Goal: Task Accomplishment & Management: Manage account settings

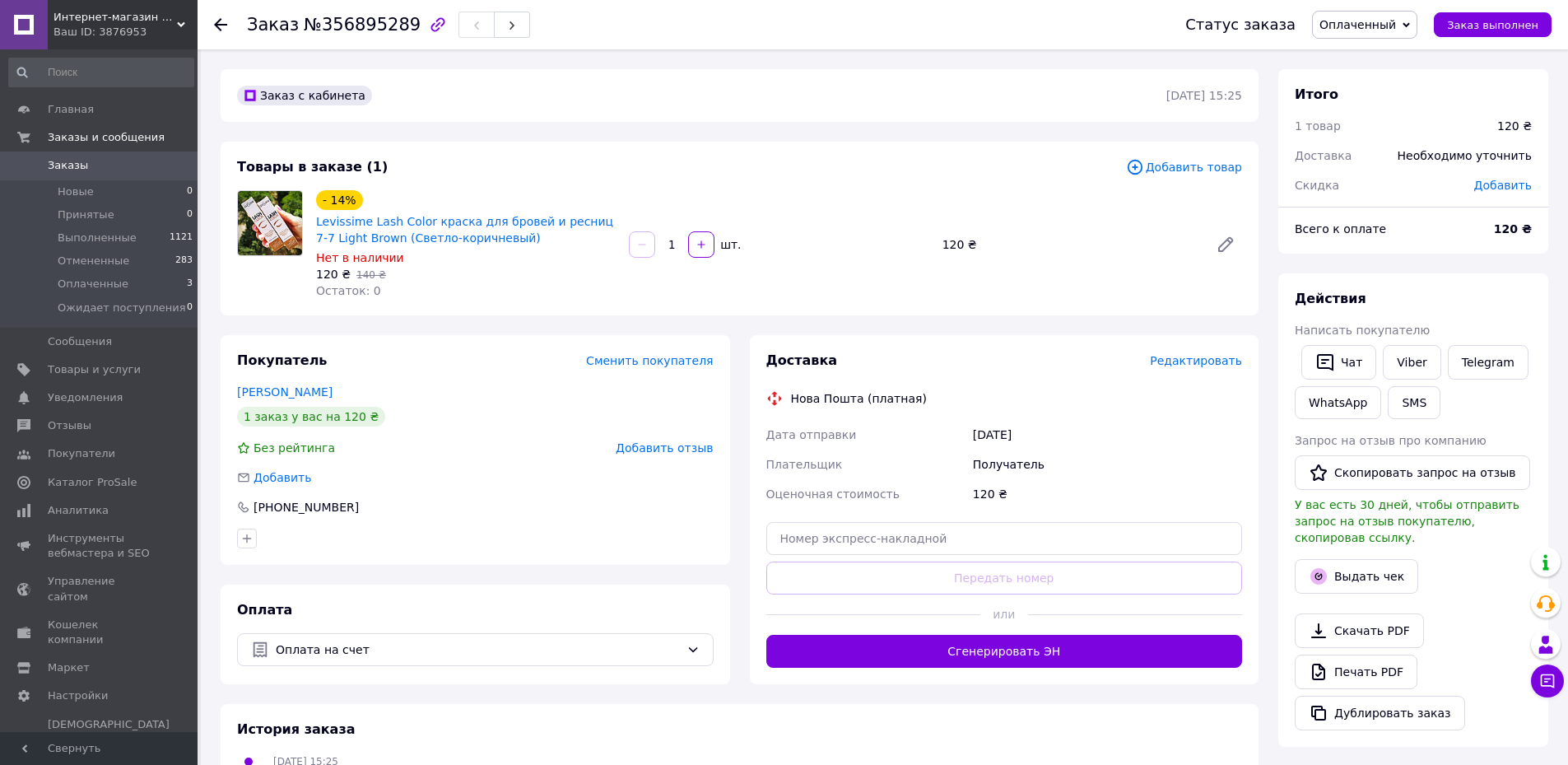
click at [1211, 362] on span "Редактировать" at bounding box center [1195, 361] width 92 height 13
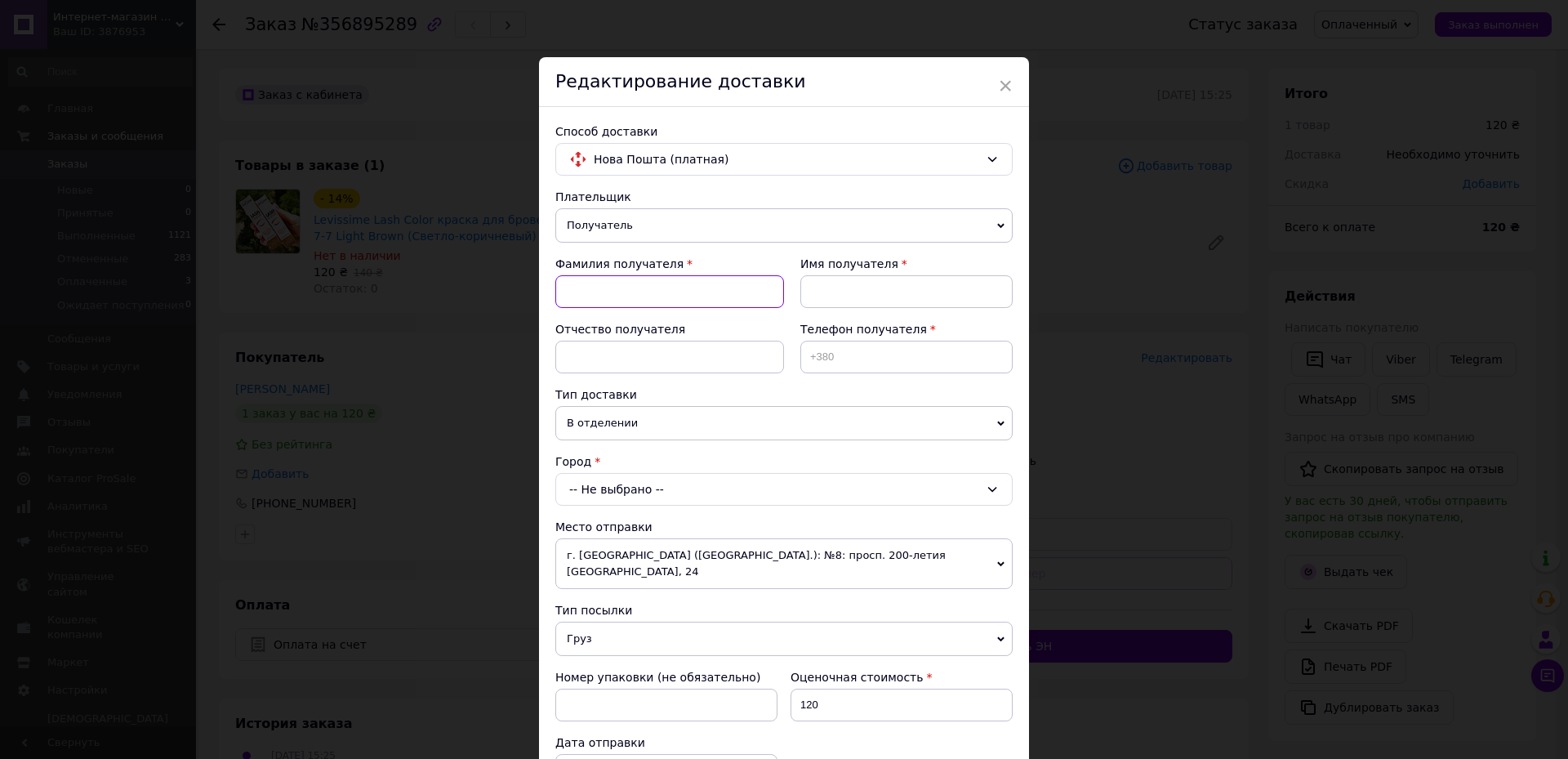
click at [698, 293] on input at bounding box center [669, 291] width 228 height 33
type input ">"
type input "Юдіна"
click at [857, 296] on input at bounding box center [907, 291] width 213 height 33
type input "[PERSON_NAME]"
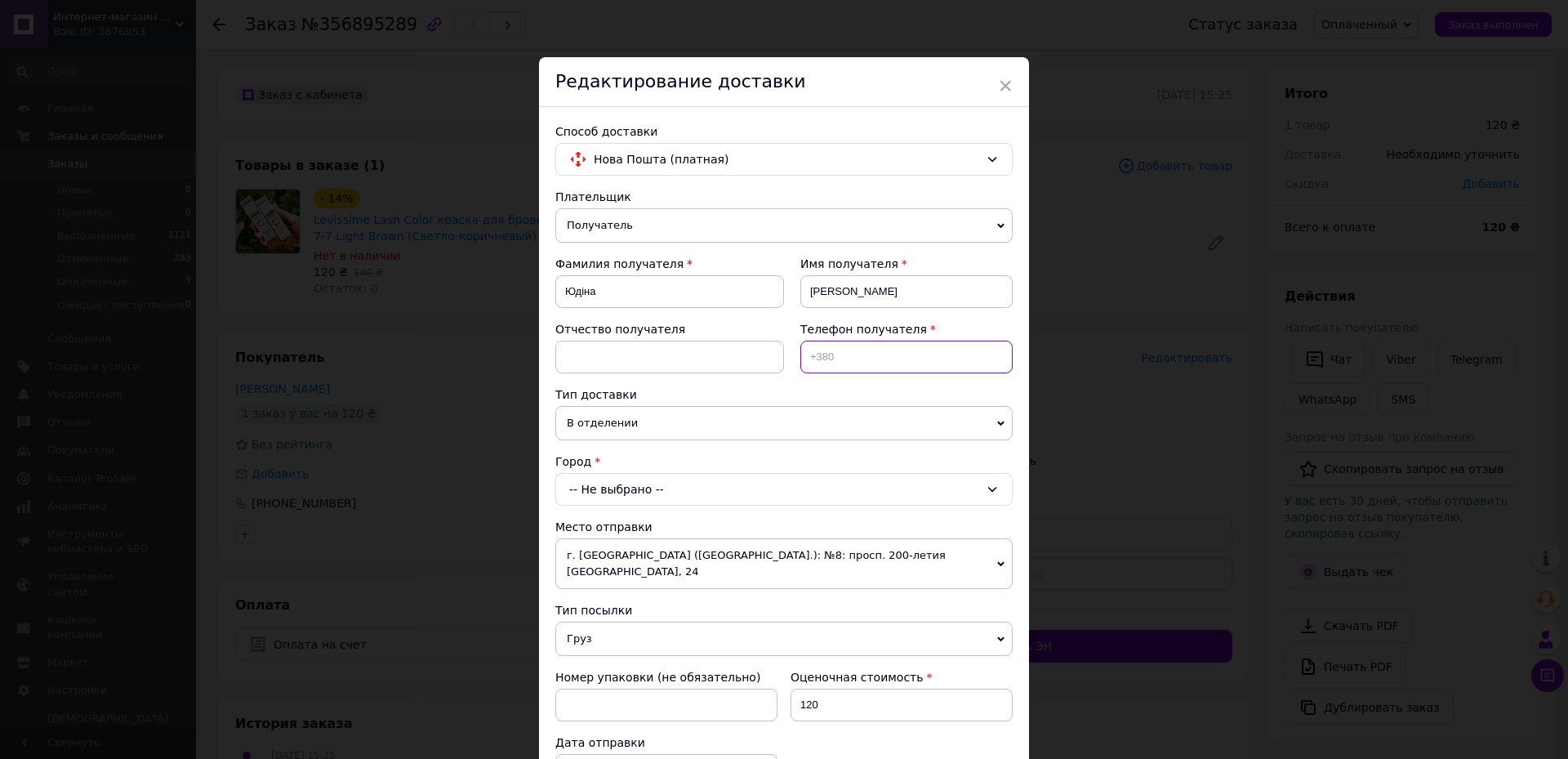
click at [869, 351] on input at bounding box center [907, 356] width 213 height 33
click at [912, 359] on input at bounding box center [907, 356] width 213 height 33
type input "[PHONE_NUMBER]"
click at [740, 489] on div "-- Не выбрано --" at bounding box center [784, 489] width 458 height 33
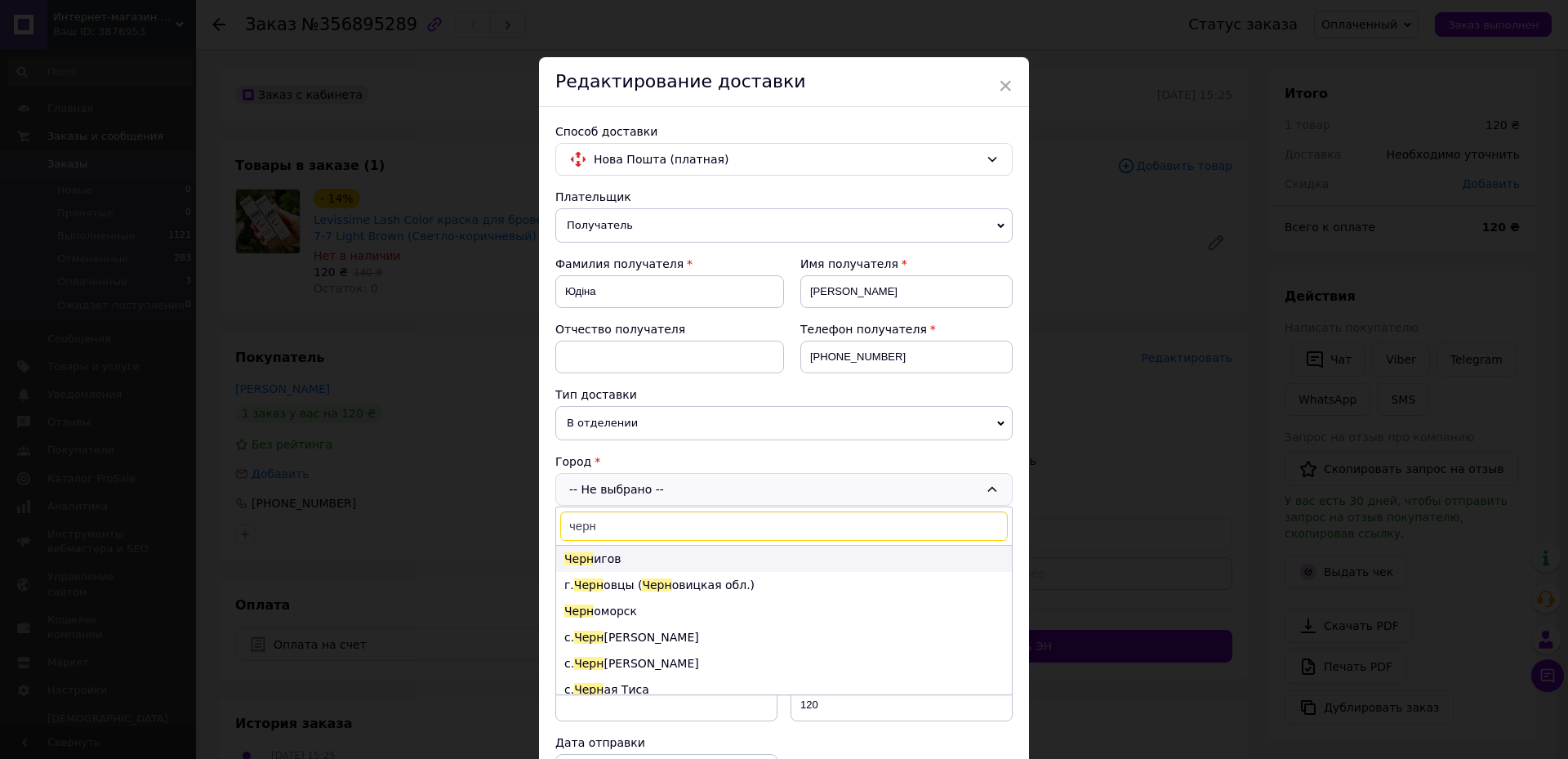
type input "черн"
click at [658, 554] on li "[PERSON_NAME] игов" at bounding box center [784, 558] width 456 height 26
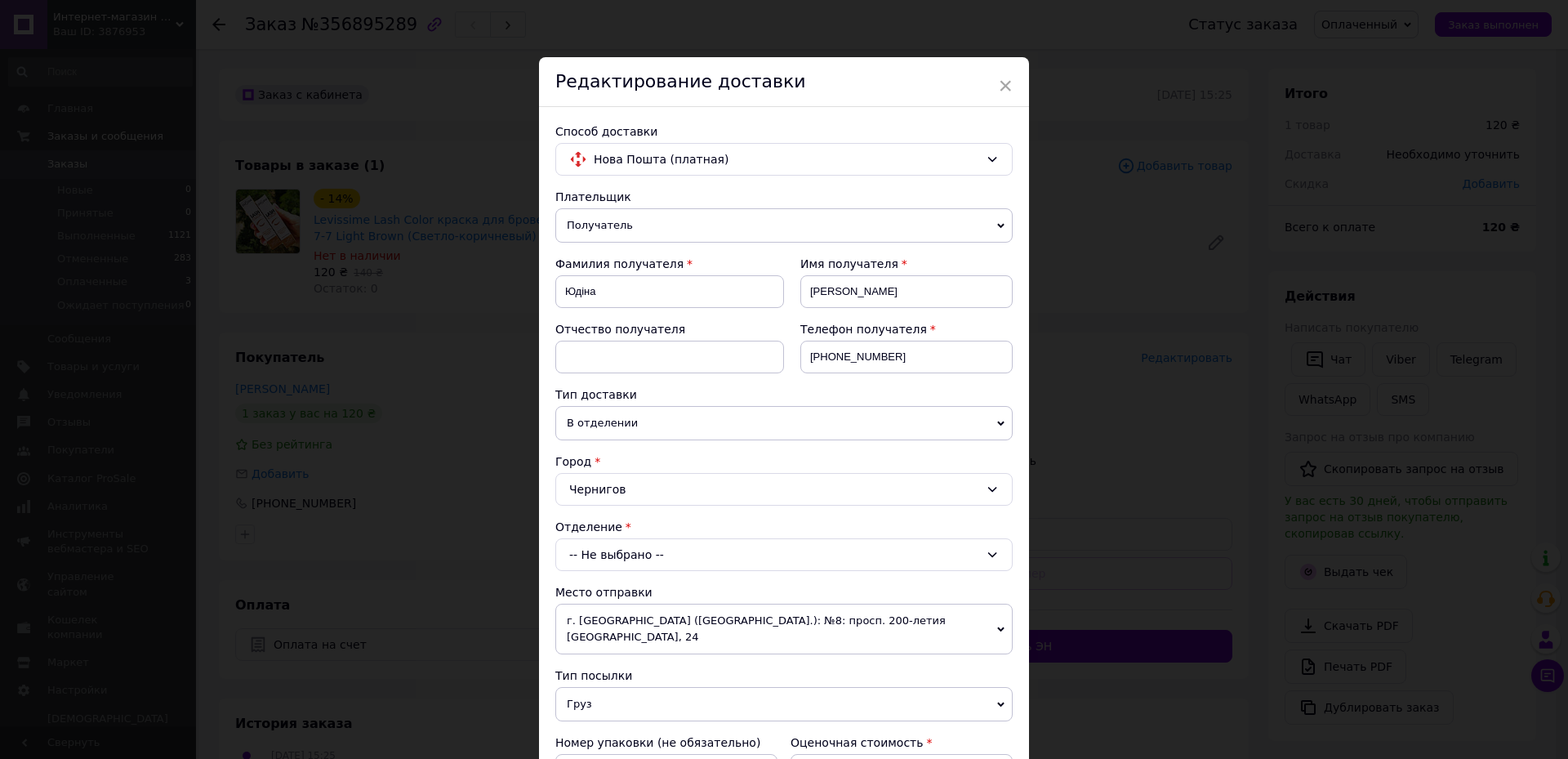
click at [660, 556] on div "-- Не выбрано --" at bounding box center [784, 554] width 458 height 33
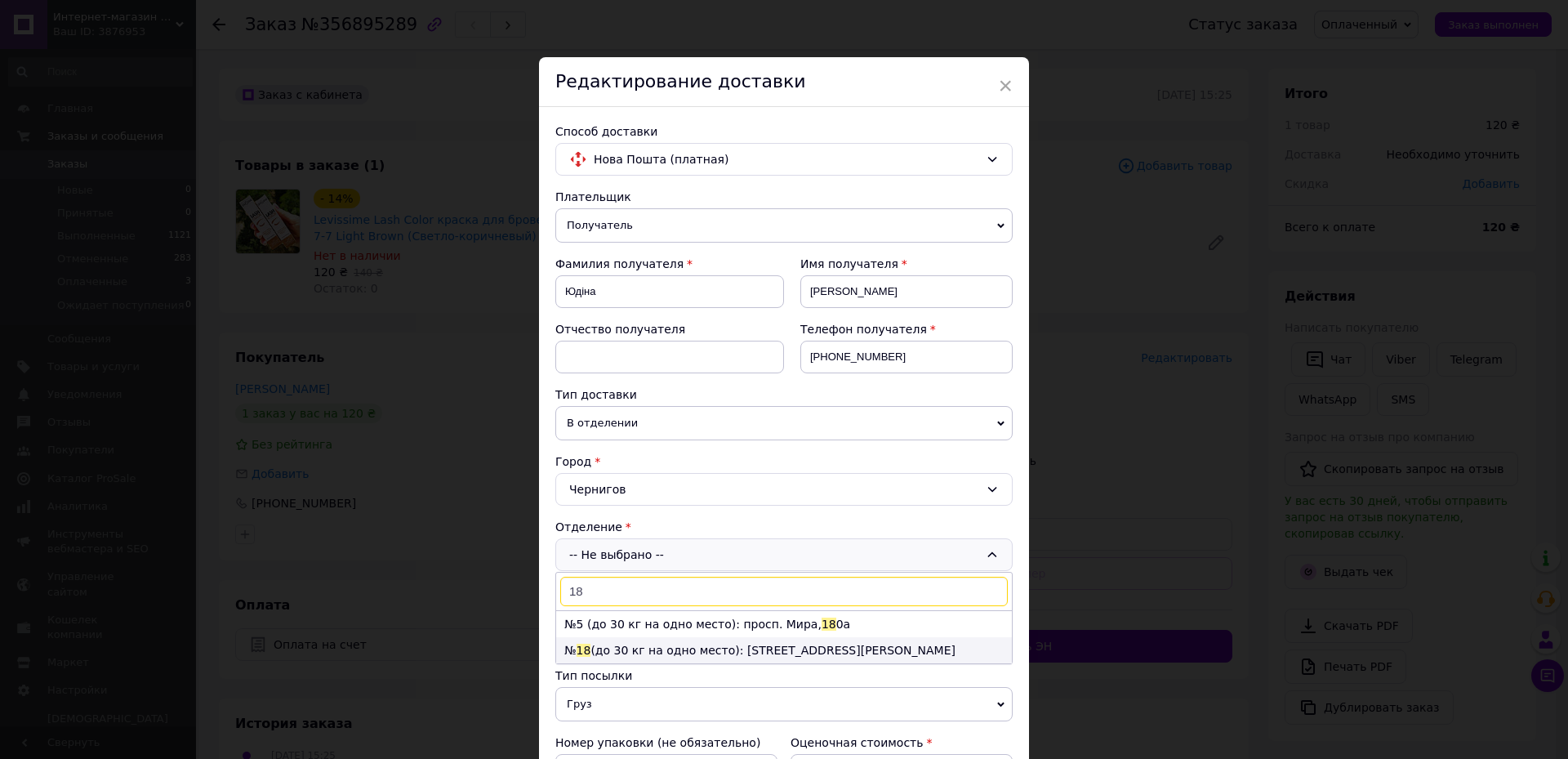
type input "18"
click at [665, 639] on li "№ 18 (до 30 кг на одно место): [STREET_ADDRESS][PERSON_NAME]" at bounding box center [784, 649] width 456 height 26
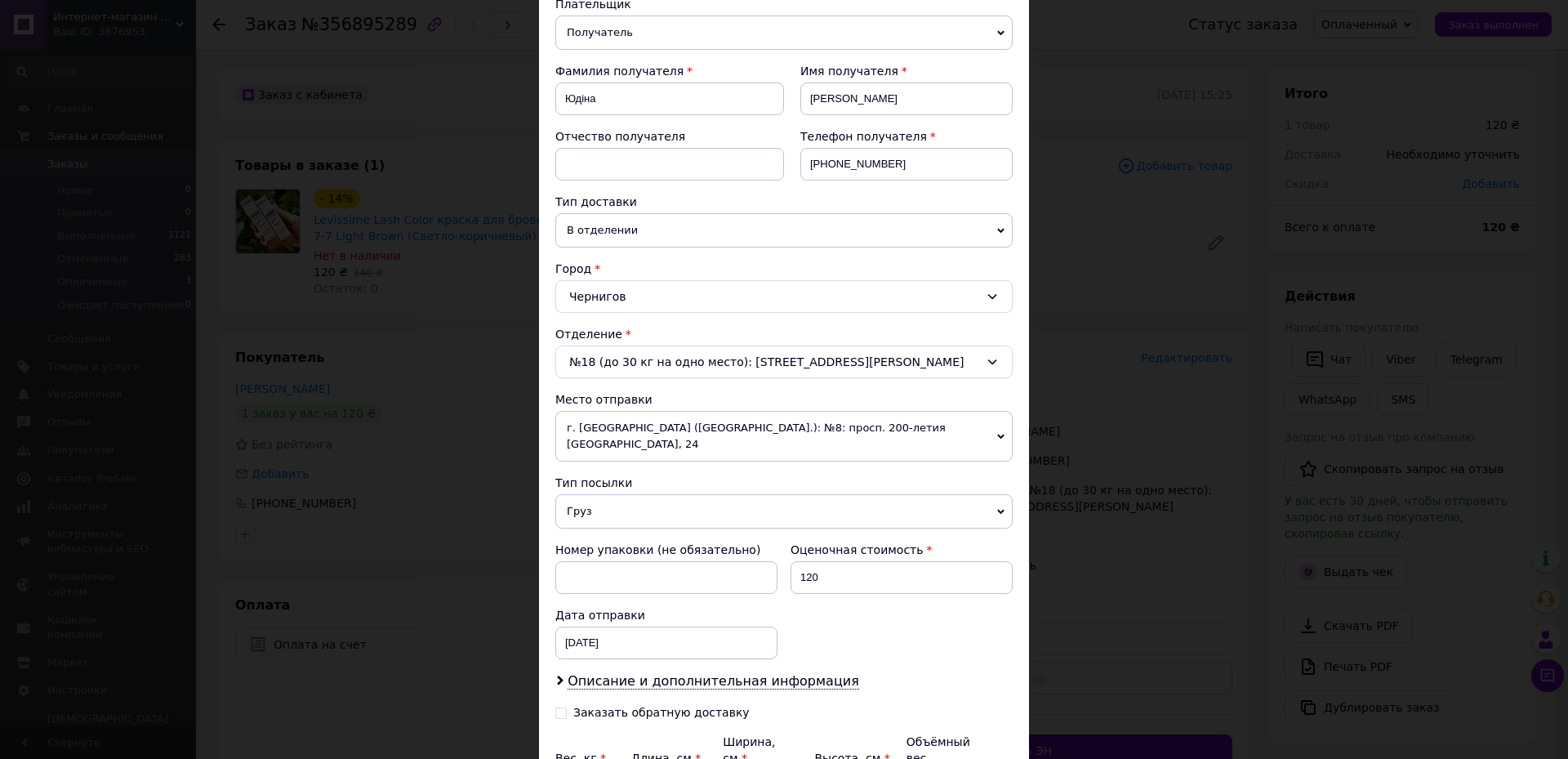
scroll to position [245, 0]
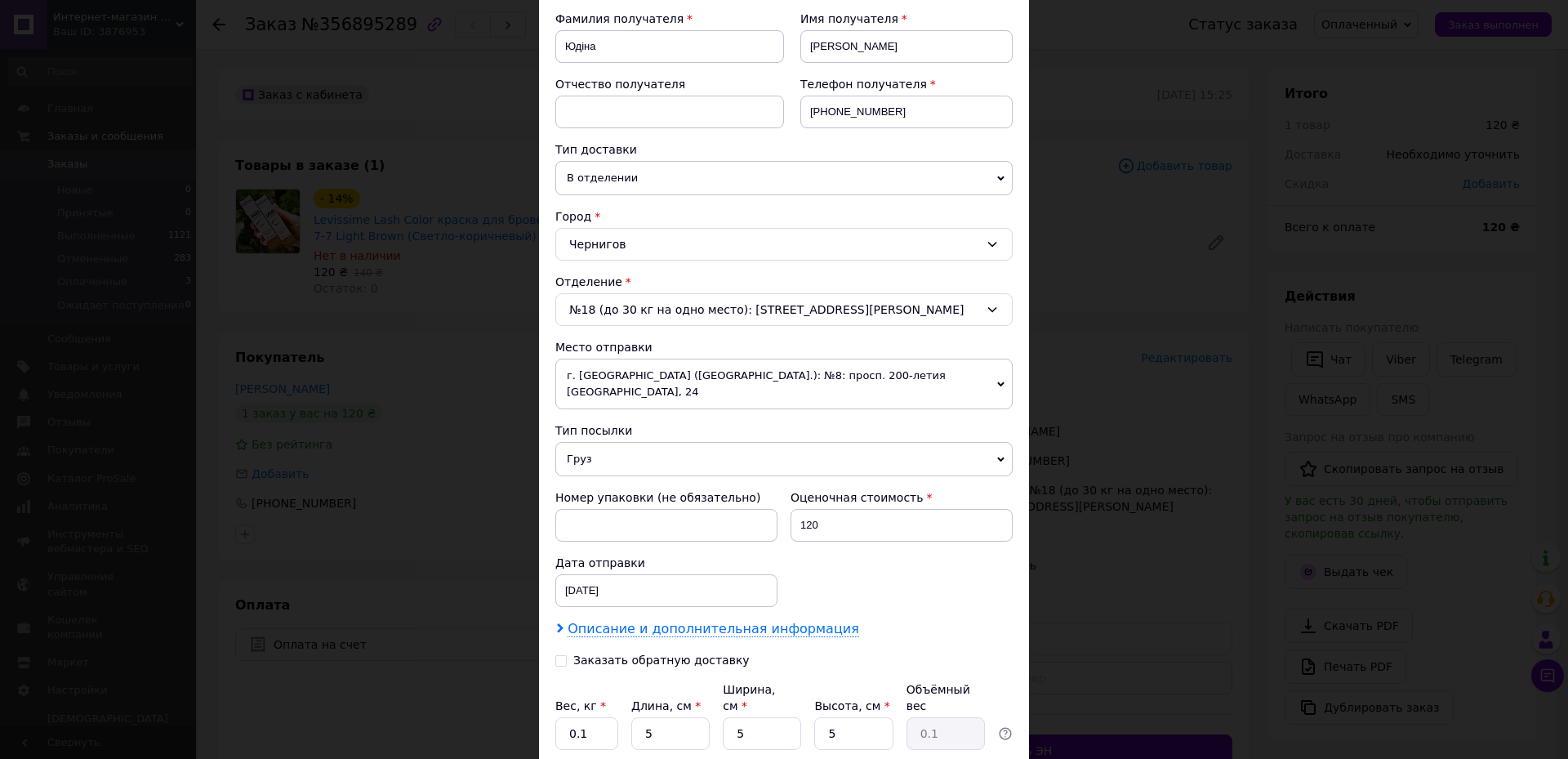
click at [622, 621] on span "Описание и дополнительная информация" at bounding box center [713, 629] width 292 height 17
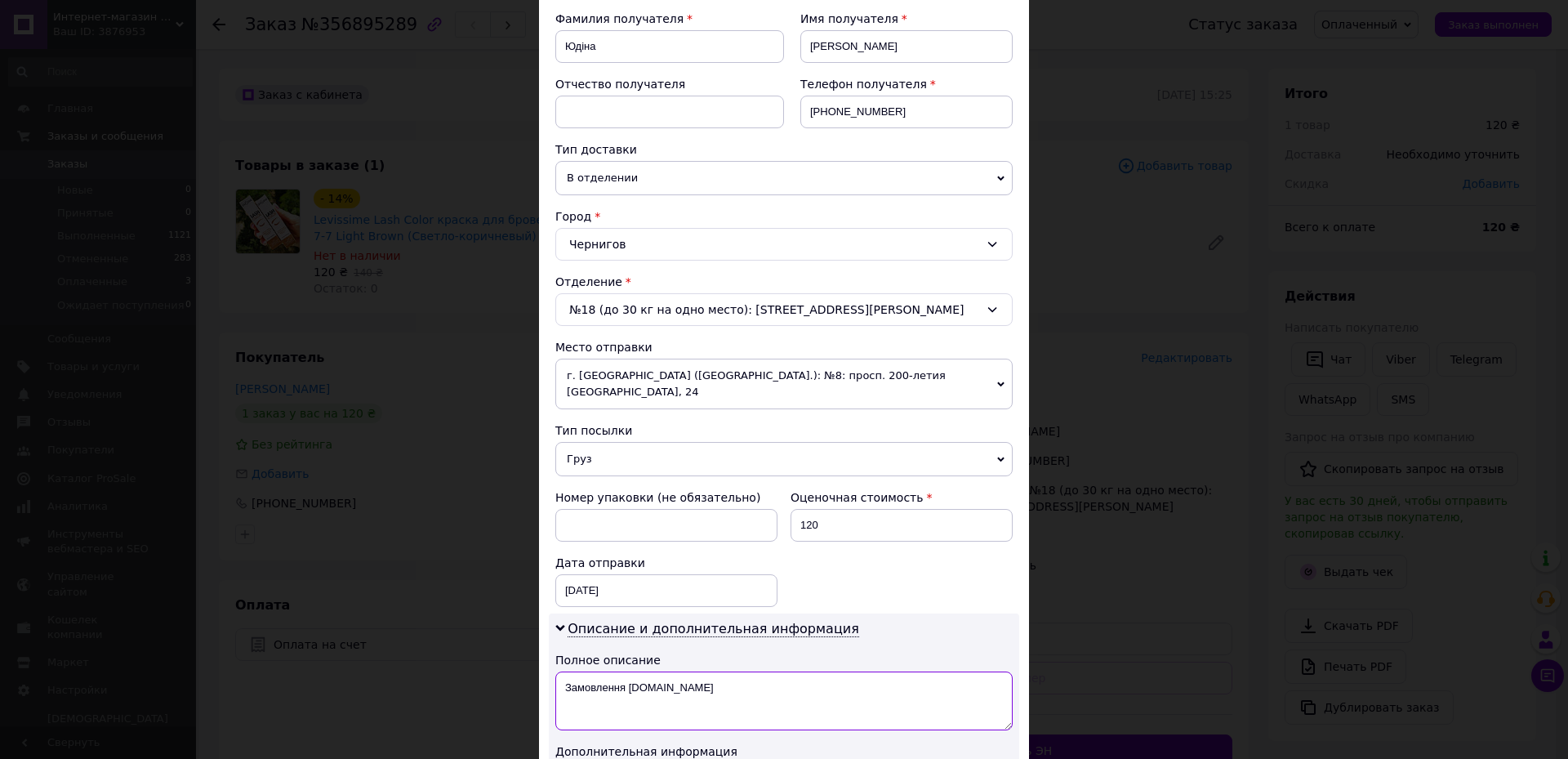
drag, startPoint x: 678, startPoint y: 677, endPoint x: 562, endPoint y: 690, distance: 116.7
click at [562, 690] on textarea "Замовлення [DOMAIN_NAME]" at bounding box center [784, 700] width 458 height 59
type textarea "ф"
type textarea "[DOMAIN_NAME]"
drag, startPoint x: 608, startPoint y: 674, endPoint x: 556, endPoint y: 683, distance: 52.8
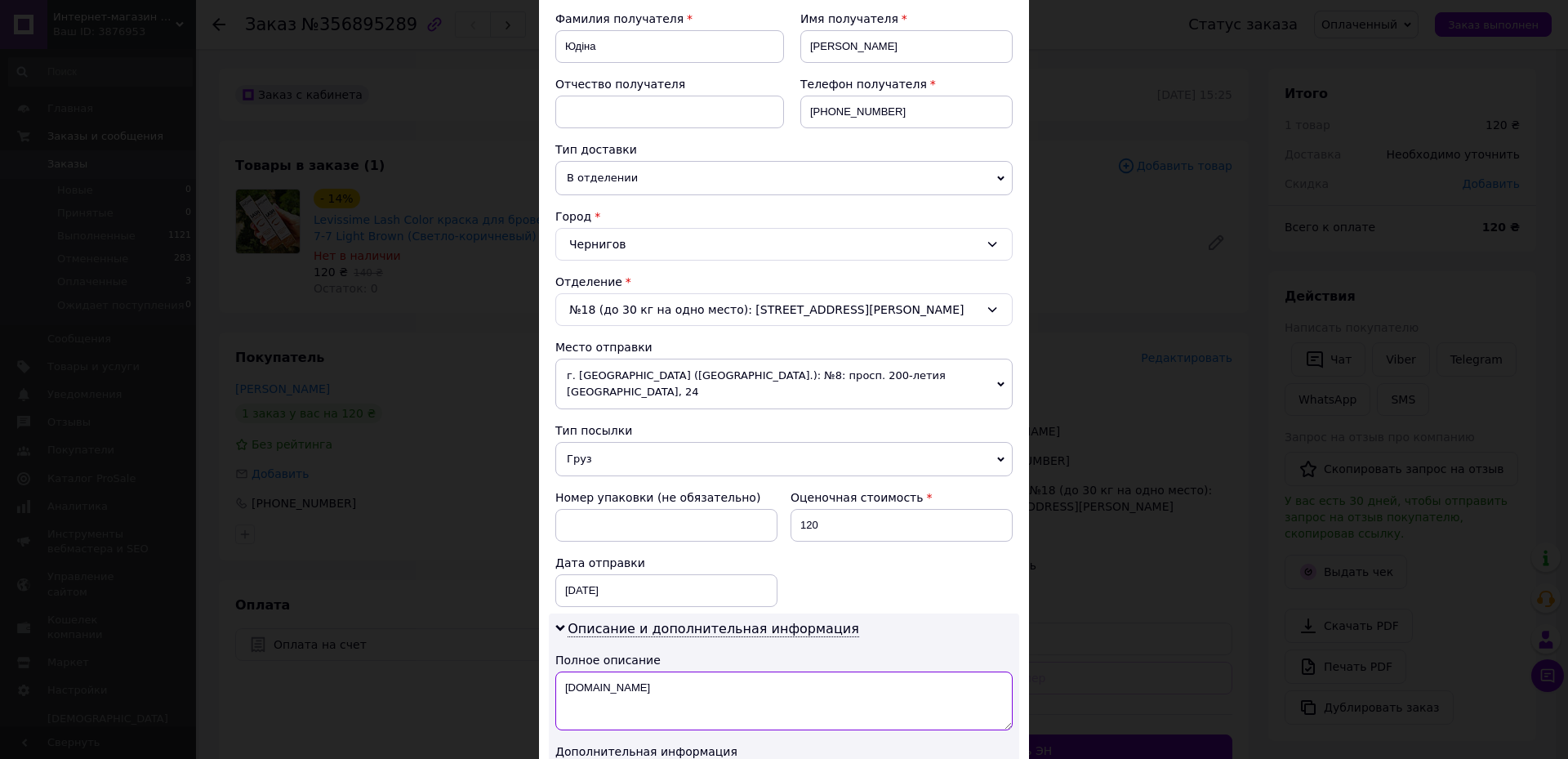
click at [556, 683] on textarea "[DOMAIN_NAME]" at bounding box center [784, 700] width 458 height 59
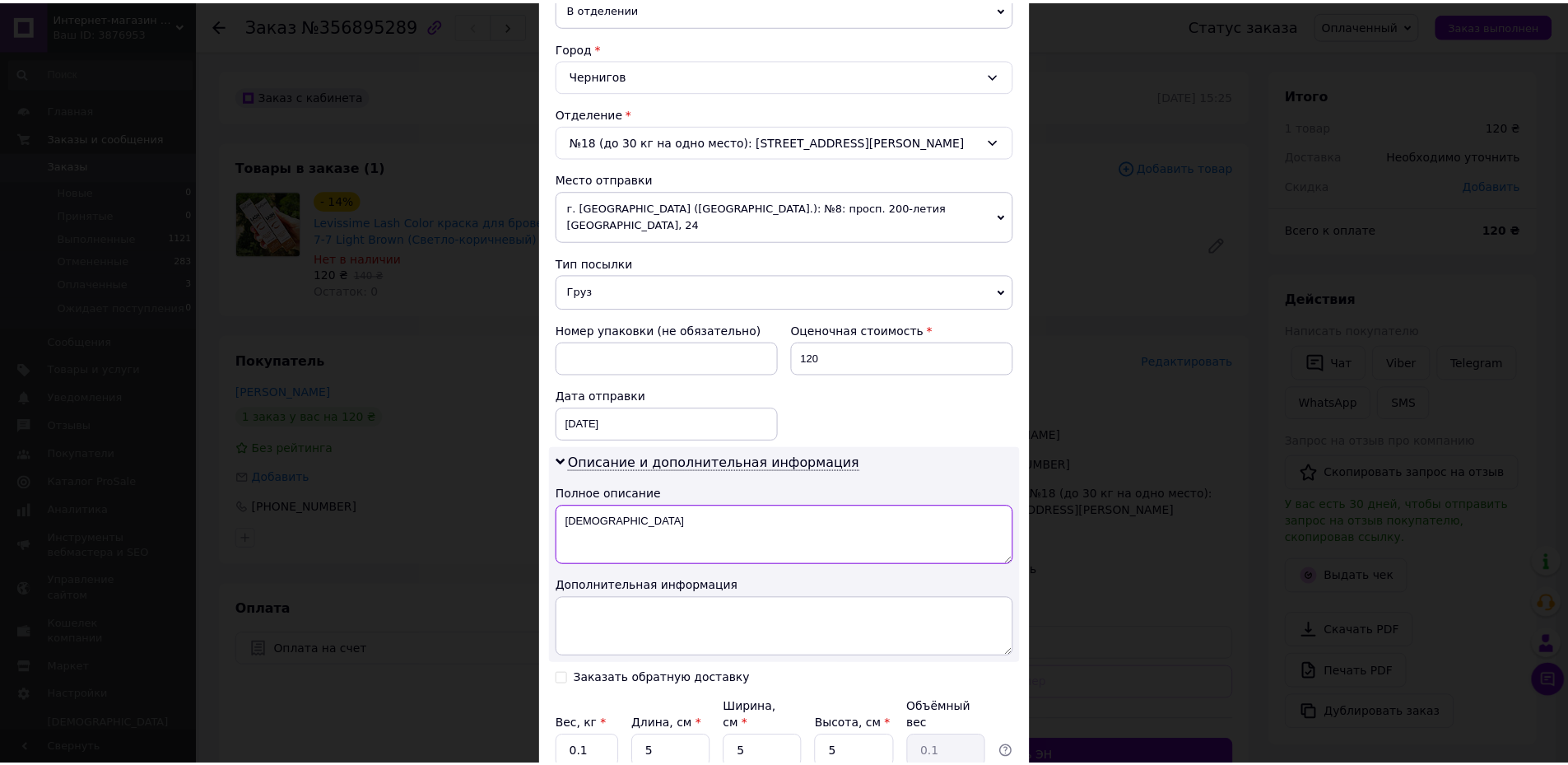
scroll to position [542, 0]
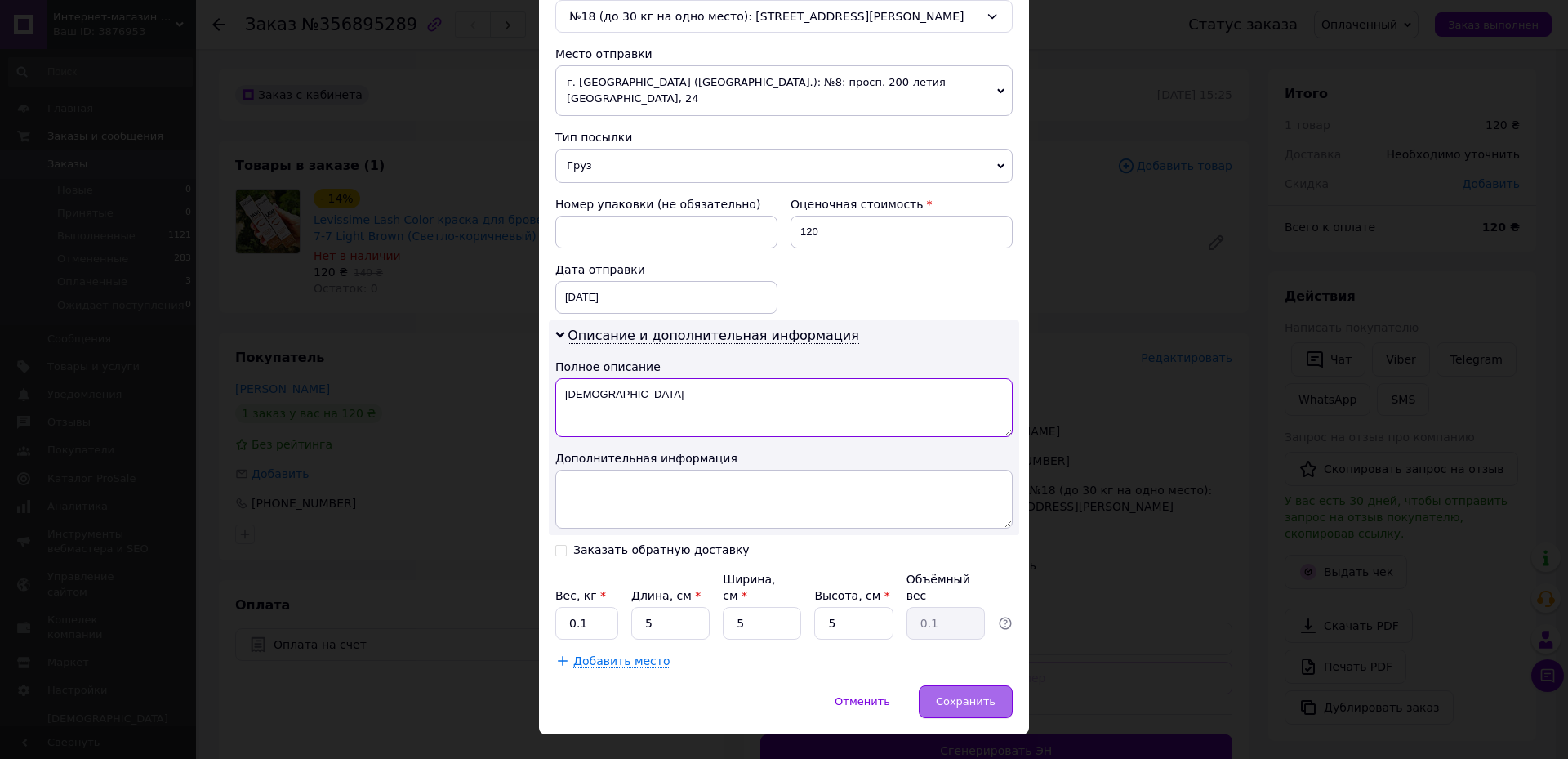
type textarea "[DEMOGRAPHIC_DATA]"
drag, startPoint x: 945, startPoint y: 673, endPoint x: 859, endPoint y: 177, distance: 503.4
click at [866, 188] on div "× Редактирование доставки Способ доставки Нова Пошта (платная) Плательщик Получ…" at bounding box center [784, 126] width 490 height 1216
drag, startPoint x: 828, startPoint y: 211, endPoint x: 797, endPoint y: 215, distance: 31.3
click at [800, 216] on input "120" at bounding box center [902, 232] width 223 height 33
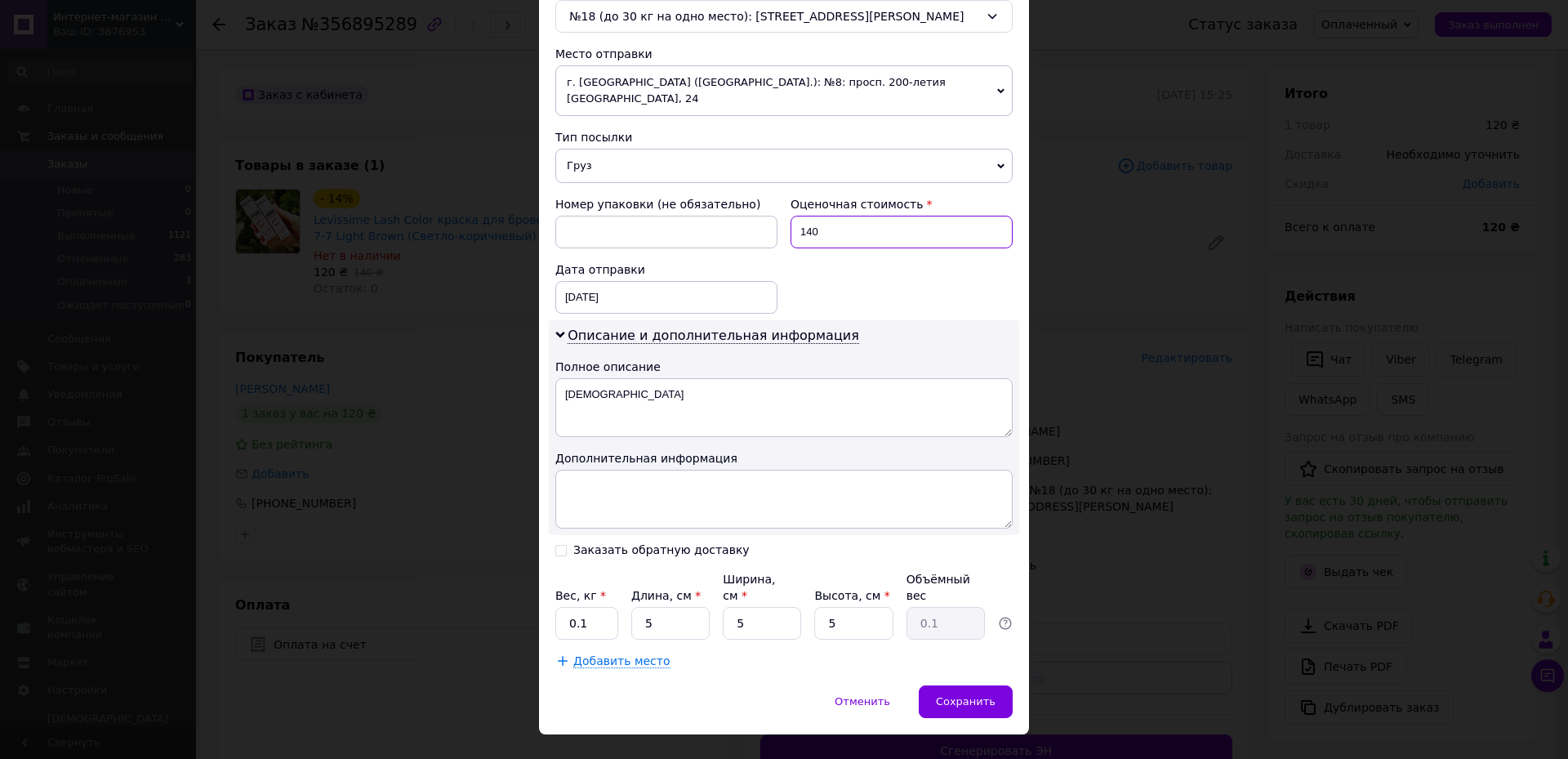
type input "140"
click at [862, 267] on div "Номер упаковки (не обязательно) Оценочная стоимость 140 Дата отправки [DATE] < …" at bounding box center [784, 254] width 470 height 131
click at [986, 695] on span "Сохранить" at bounding box center [966, 701] width 59 height 13
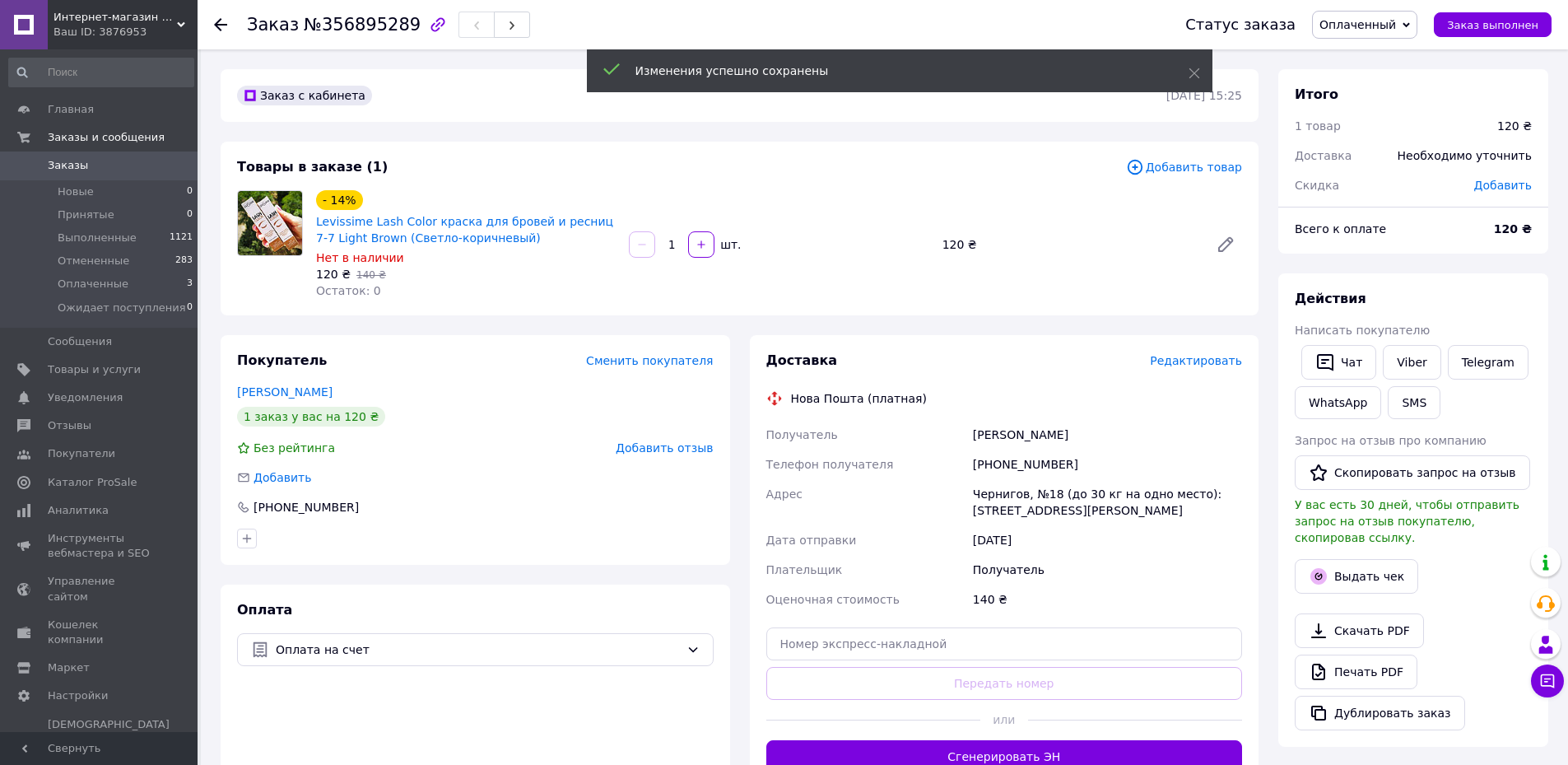
scroll to position [83, 0]
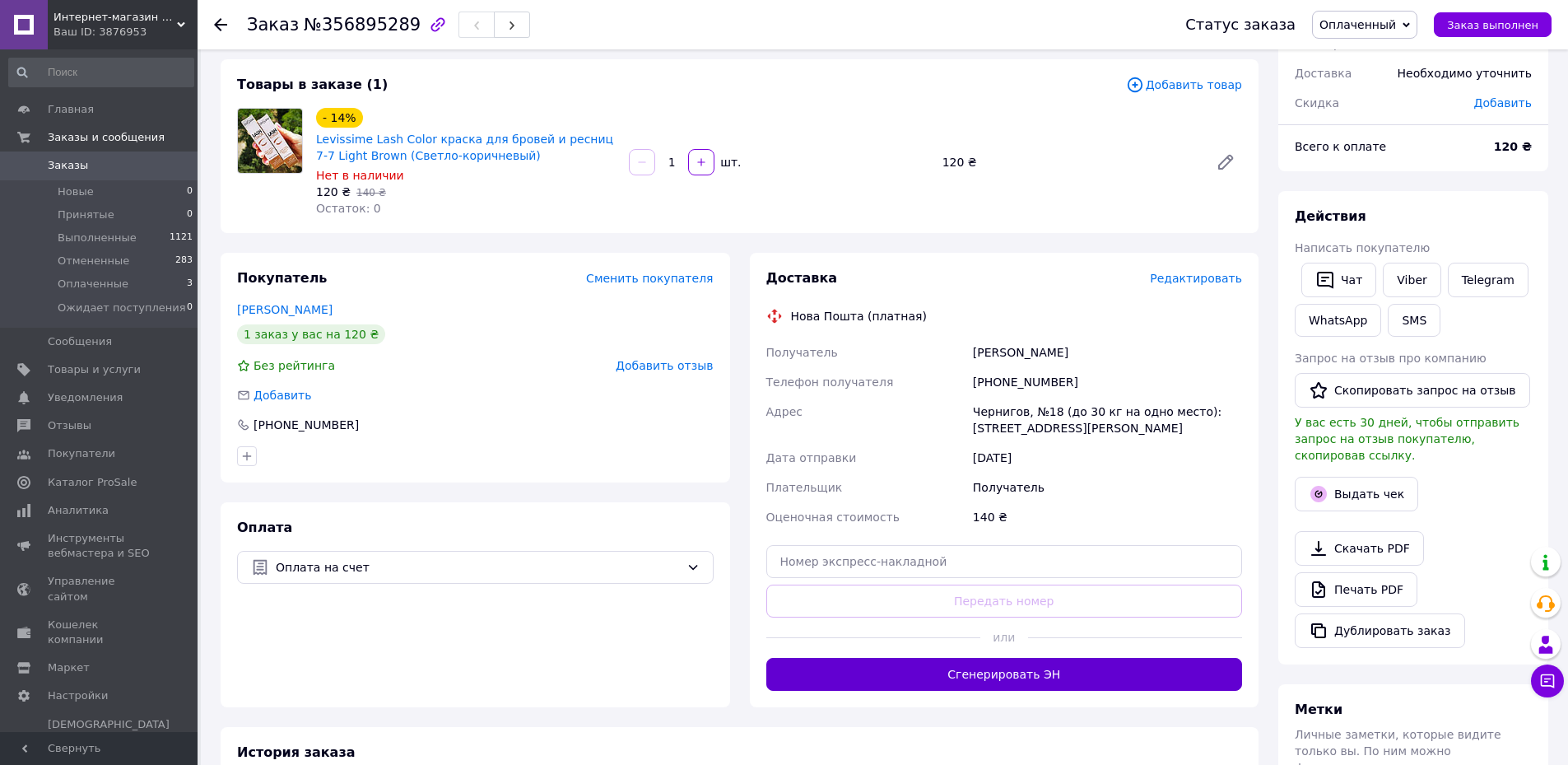
click at [1044, 677] on button "Сгенерировать ЭН" at bounding box center [1004, 674] width 476 height 33
